Goal: Task Accomplishment & Management: Manage account settings

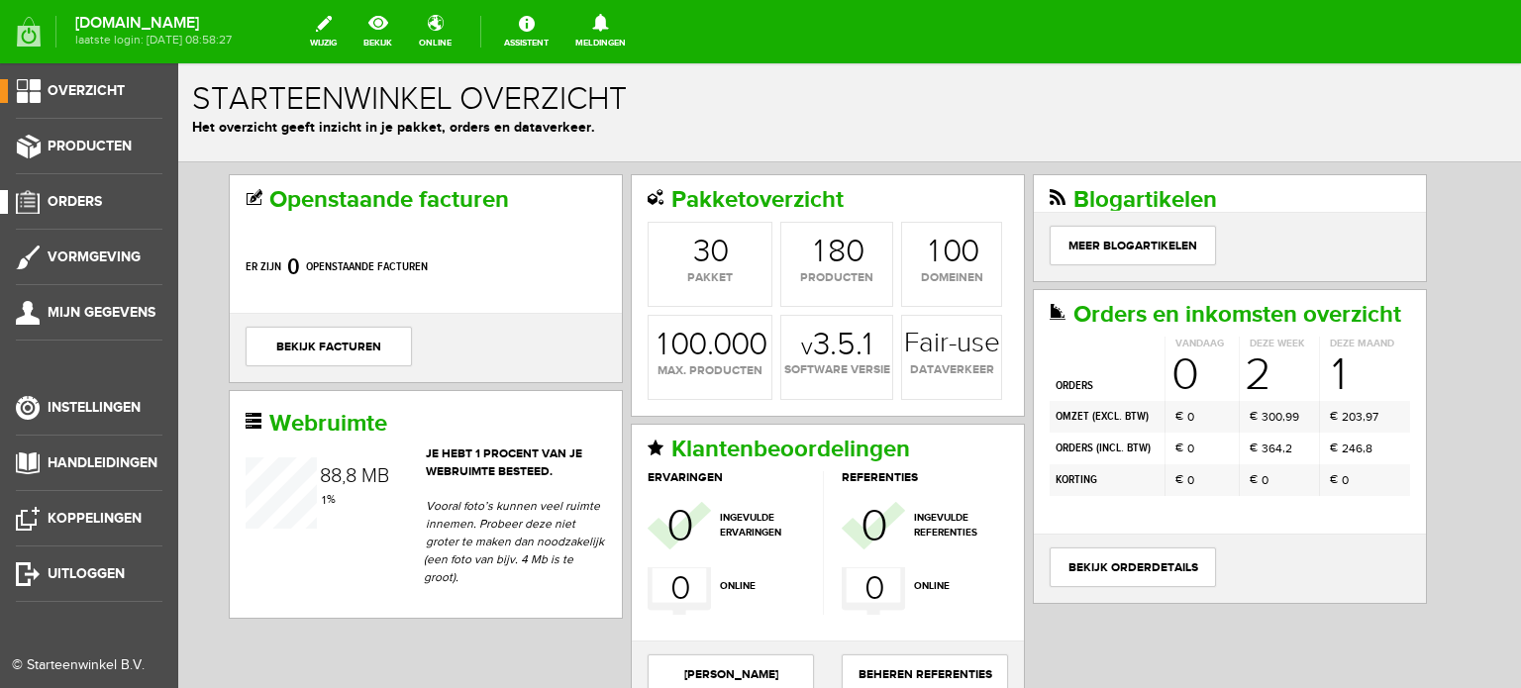
click at [89, 197] on span "Orders" at bounding box center [75, 201] width 54 height 17
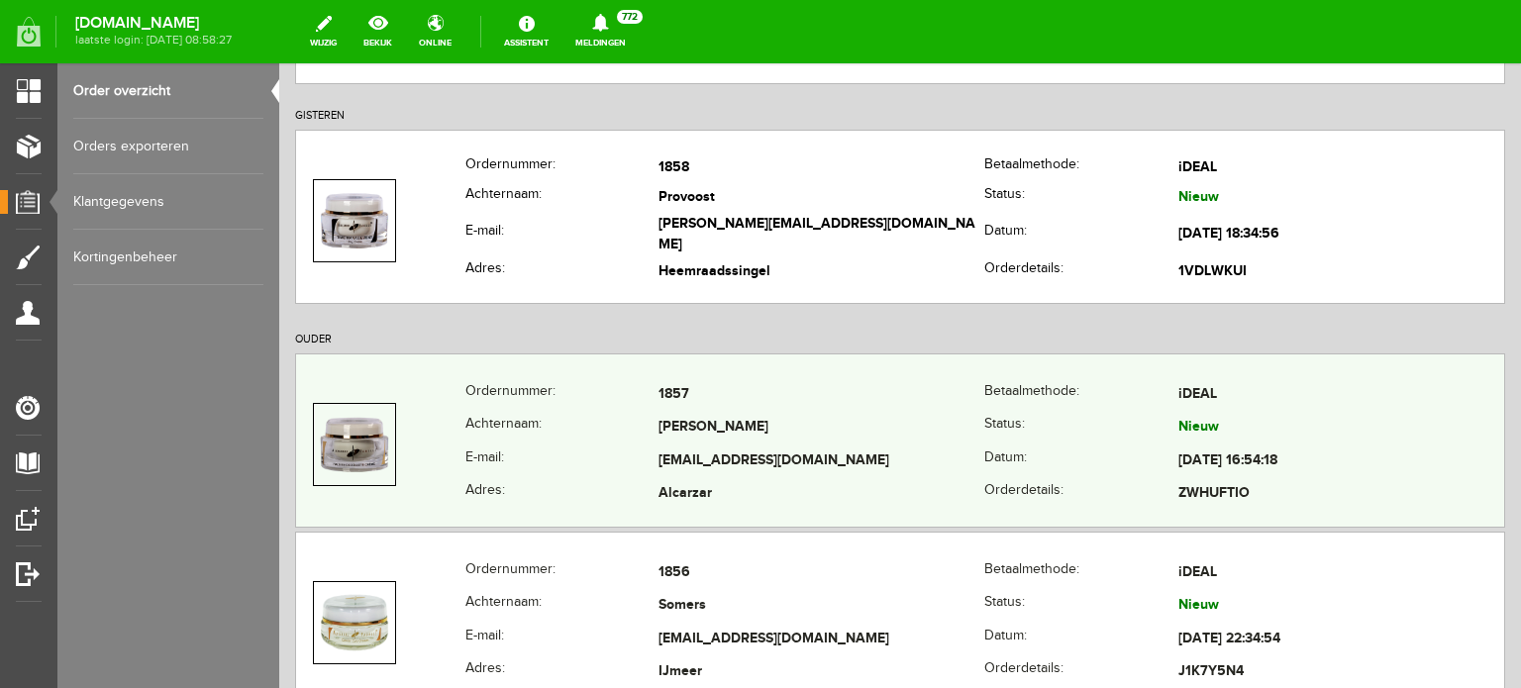
scroll to position [297, 0]
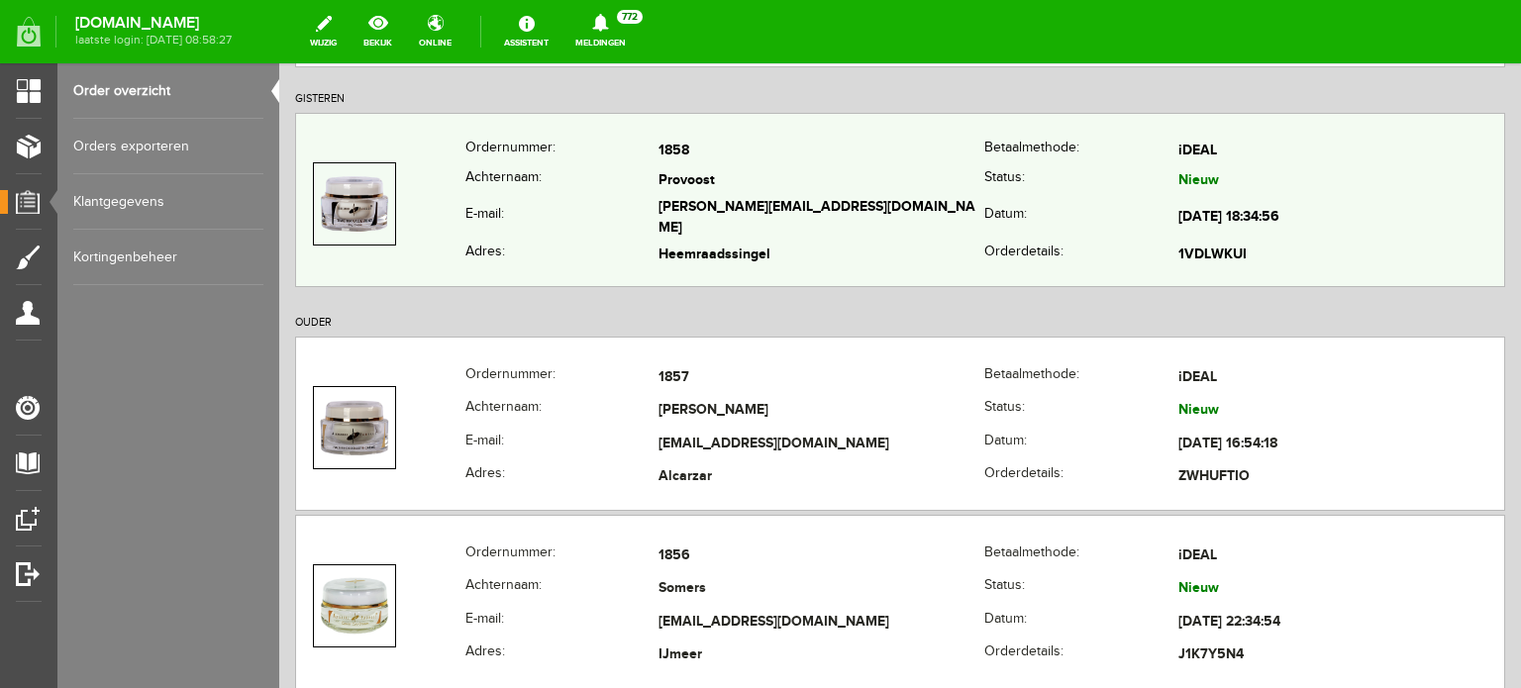
click at [685, 191] on td "Provoost" at bounding box center [821, 181] width 326 height 29
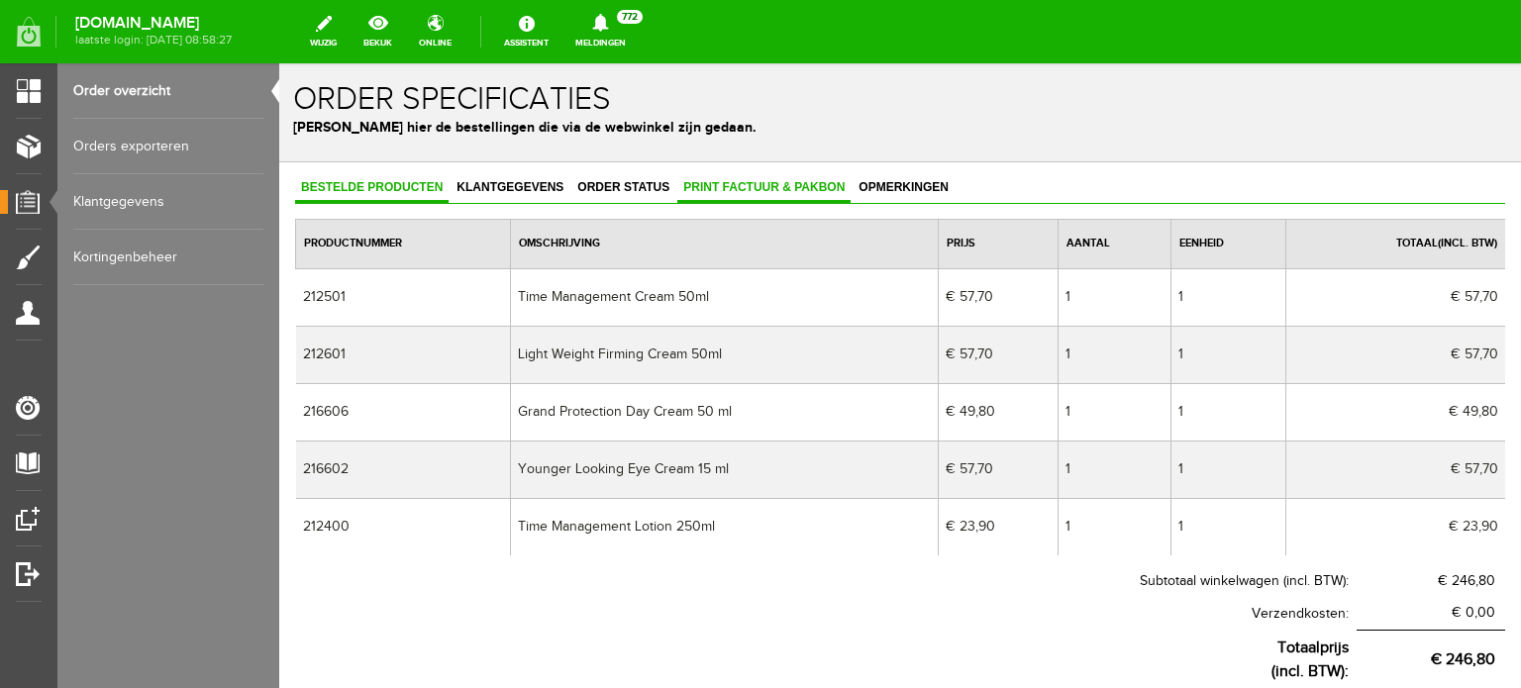
click at [736, 184] on span "Print factuur & pakbon" at bounding box center [763, 187] width 173 height 14
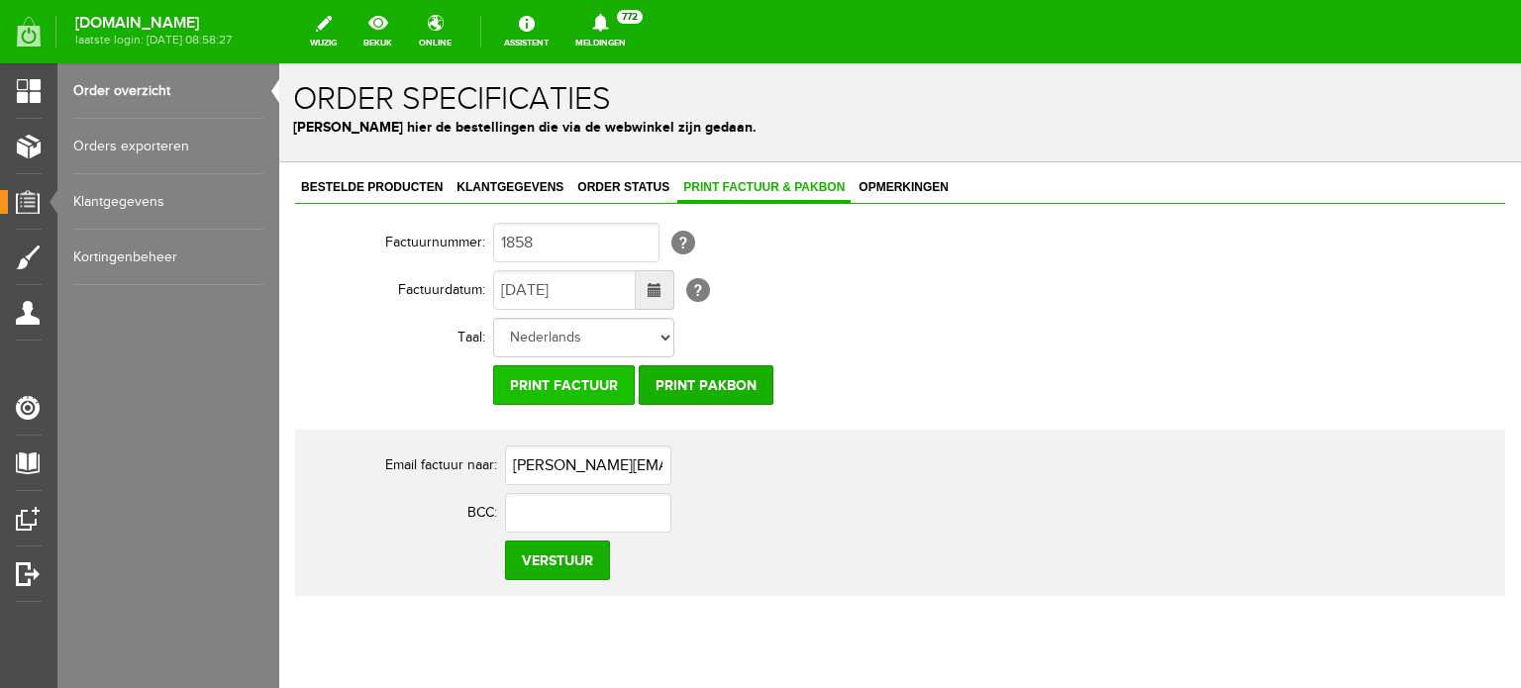
click at [580, 381] on input "Print factuur" at bounding box center [564, 385] width 142 height 40
click at [514, 183] on span "Klantgegevens" at bounding box center [509, 187] width 119 height 14
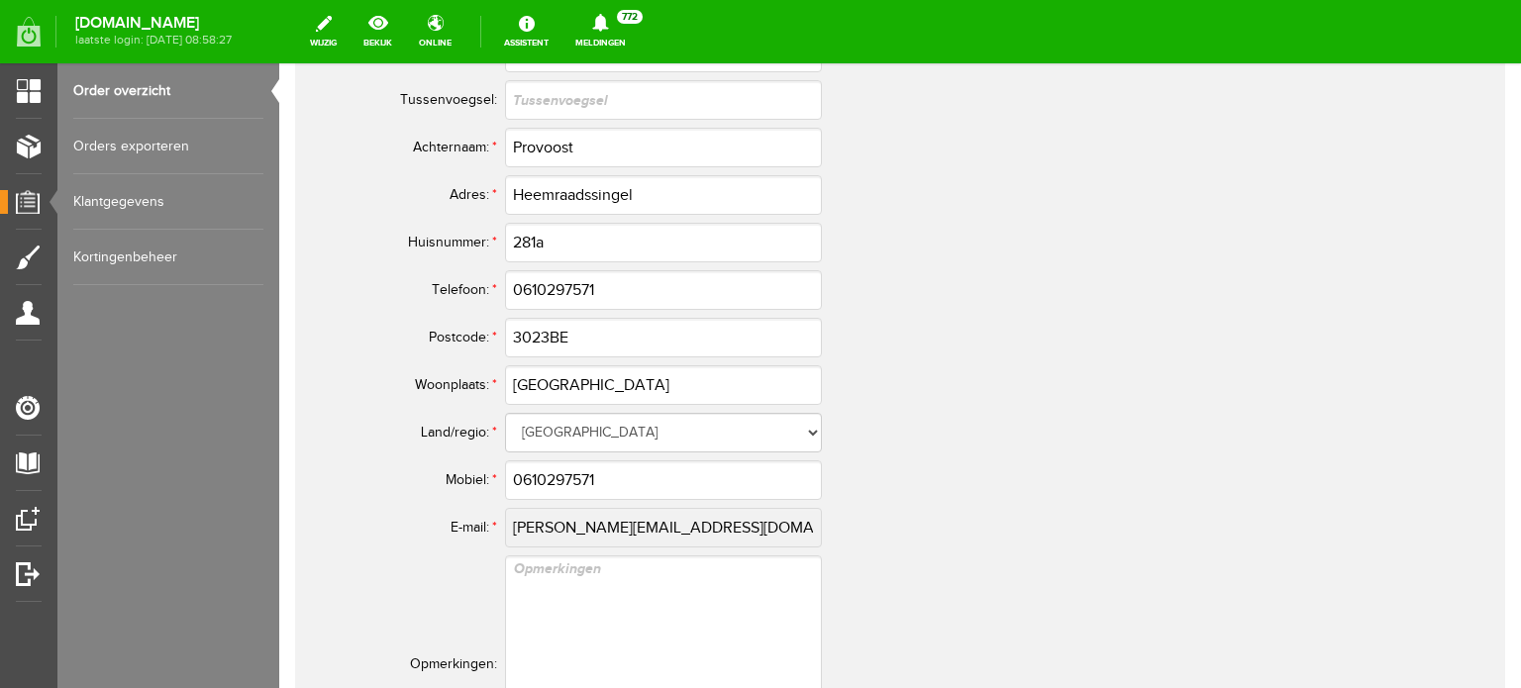
scroll to position [990, 0]
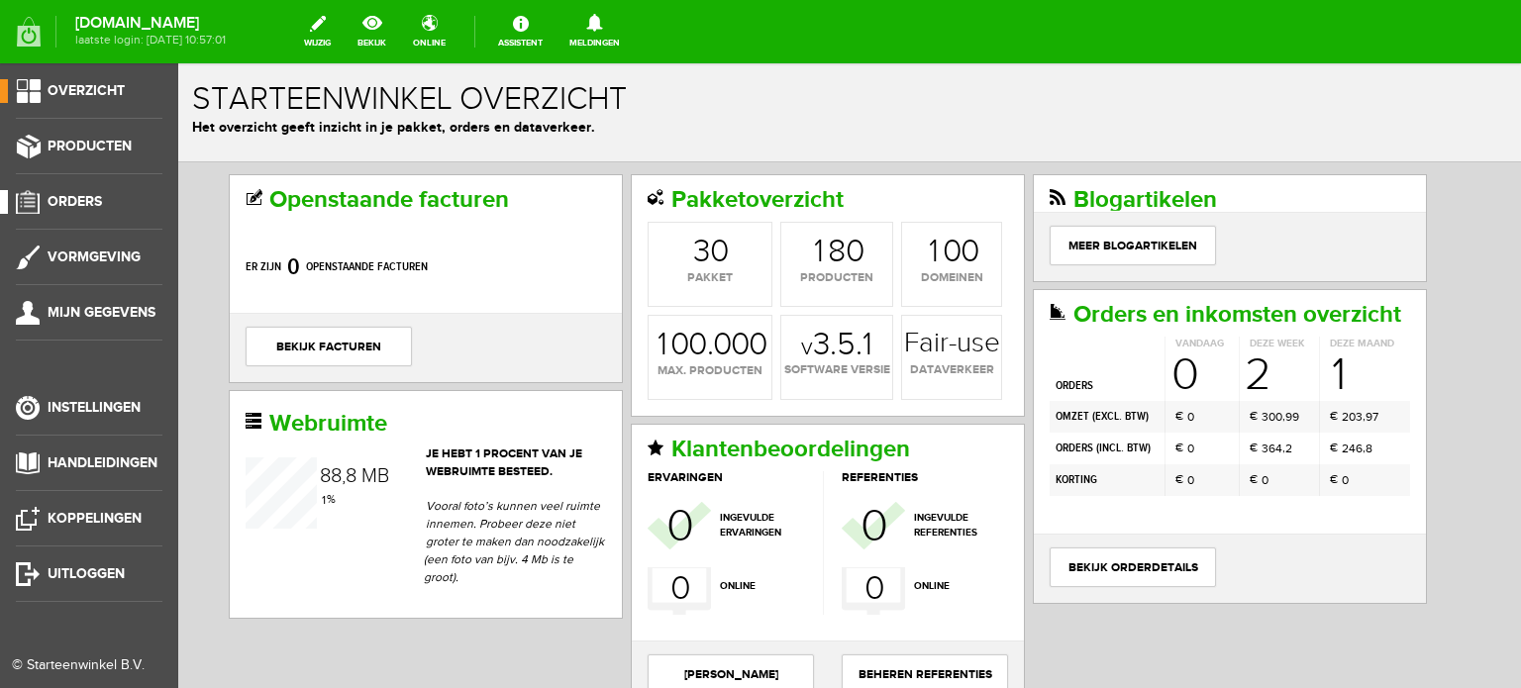
click at [79, 198] on span "Orders" at bounding box center [75, 201] width 54 height 17
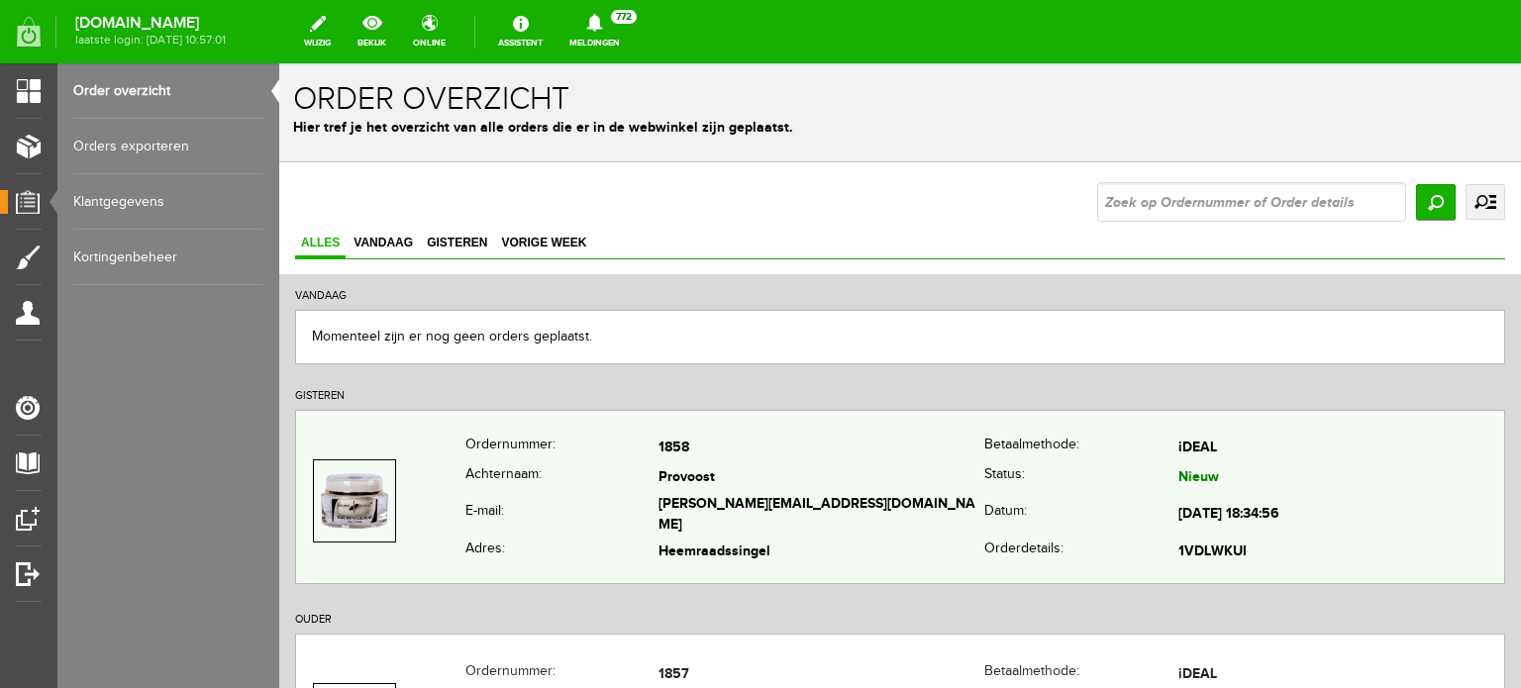
click at [682, 480] on td "Provoost" at bounding box center [821, 478] width 326 height 29
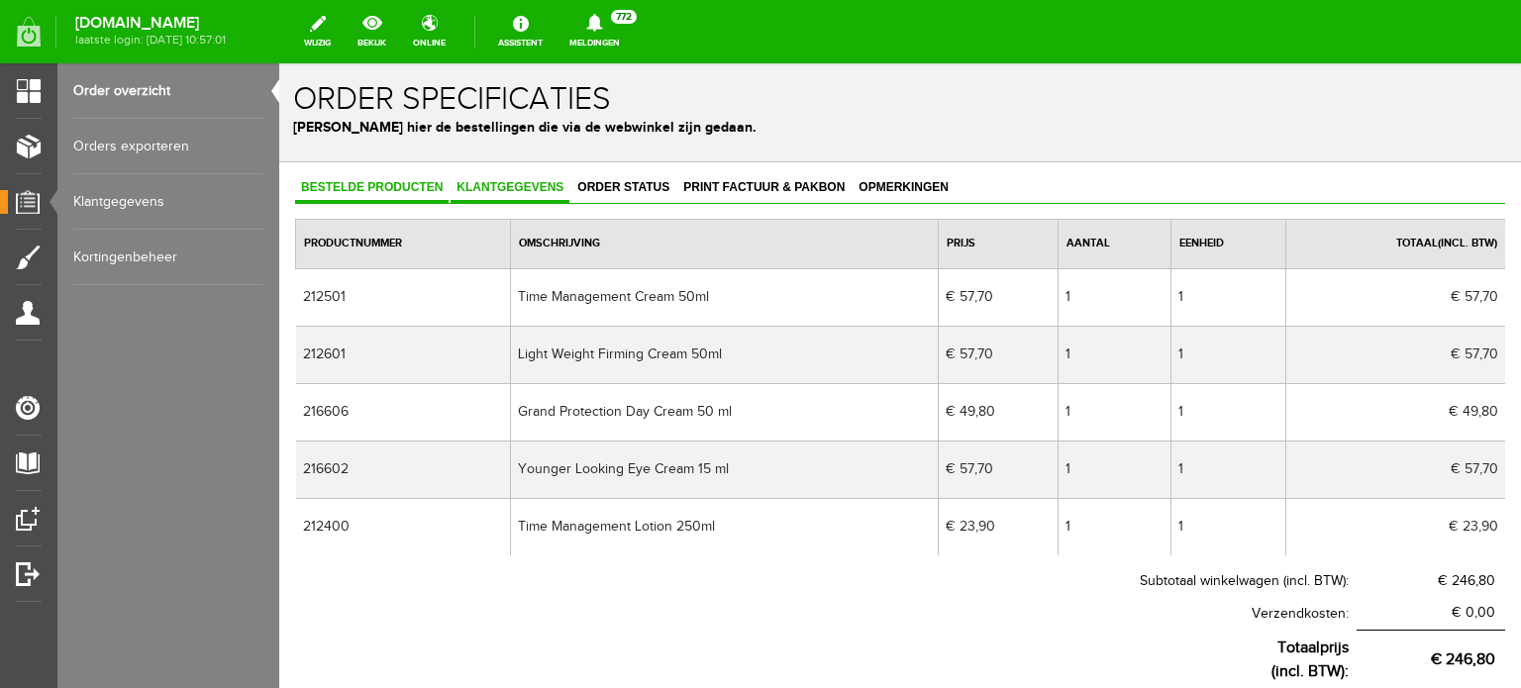
click at [516, 185] on span "Klantgegevens" at bounding box center [509, 187] width 119 height 14
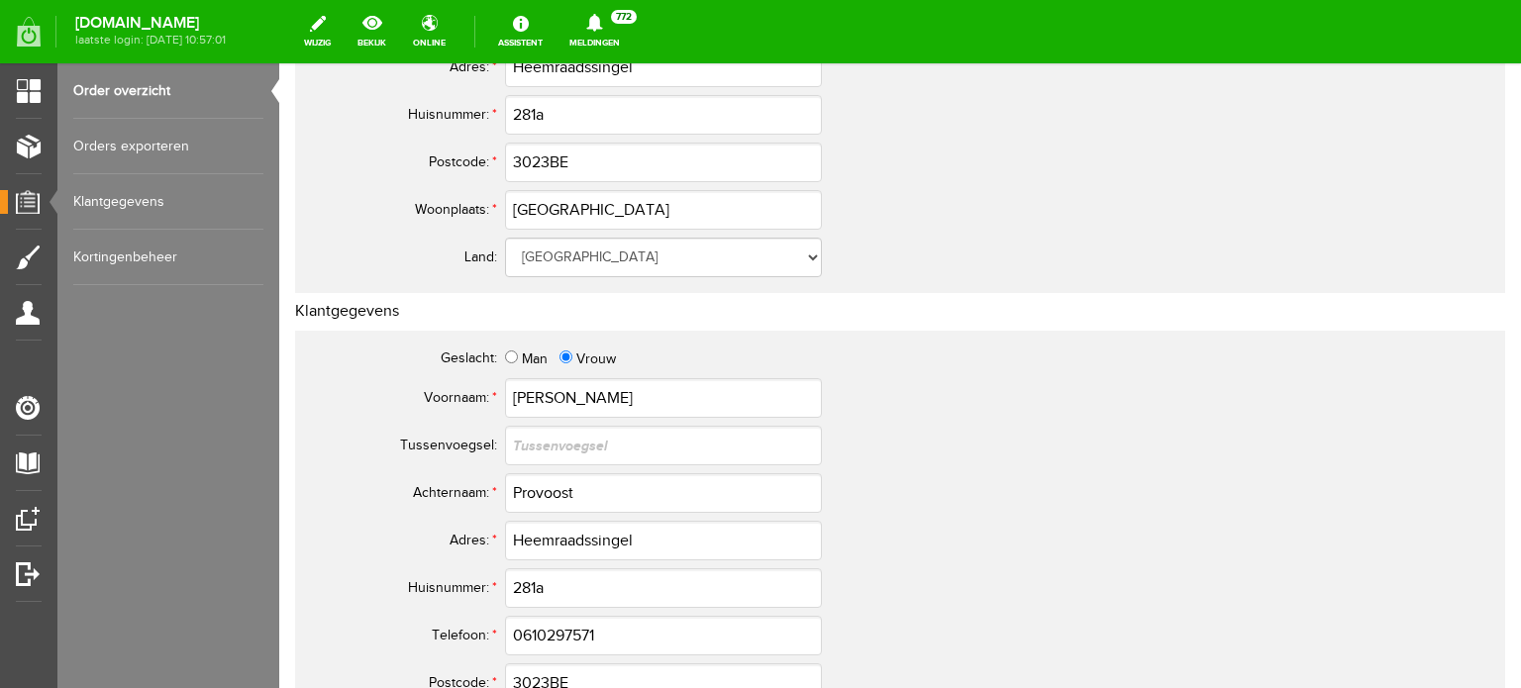
scroll to position [594, 0]
